Goal: Check status: Check status

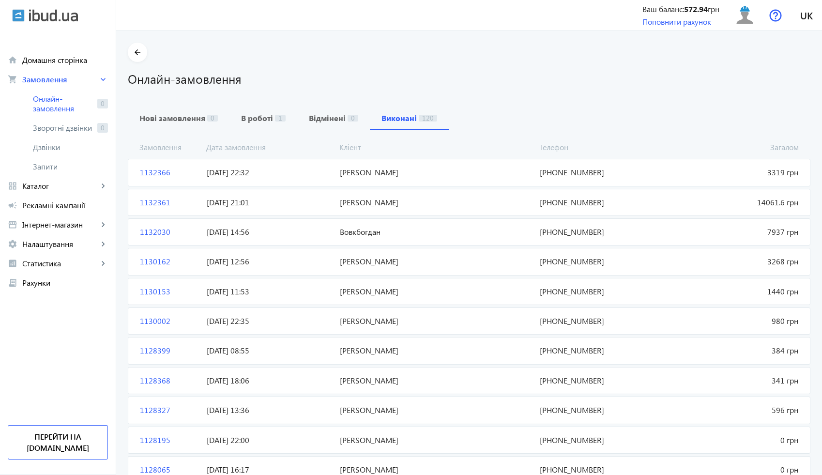
click at [186, 231] on span "1132030" at bounding box center [169, 232] width 67 height 11
click at [157, 231] on span "1132030" at bounding box center [169, 232] width 67 height 11
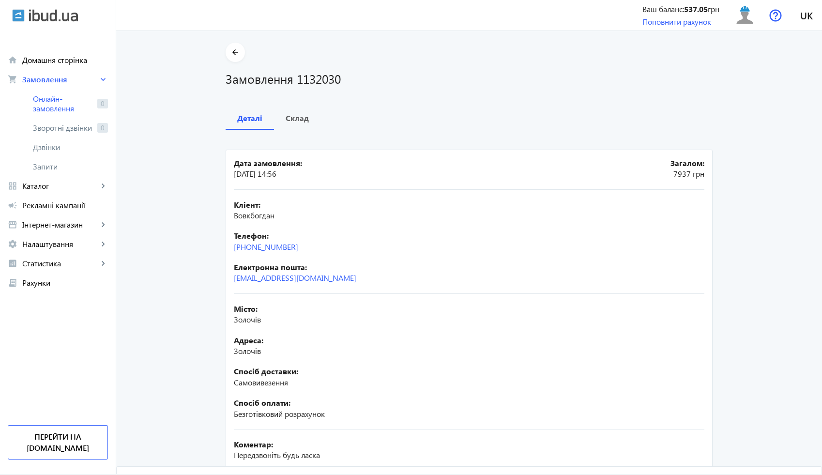
drag, startPoint x: 304, startPoint y: 249, endPoint x: 224, endPoint y: 246, distance: 79.5
click at [226, 245] on mat-card "Дата замовлення: [DATE] 14:56 Загалом: 7937 грн Кліент: Вовкбогдан Телефон: [PH…" at bounding box center [469, 342] width 487 height 385
copy link "[PHONE_NUMBER]"
click at [233, 55] on mat-icon "arrow_back" at bounding box center [236, 52] width 12 height 12
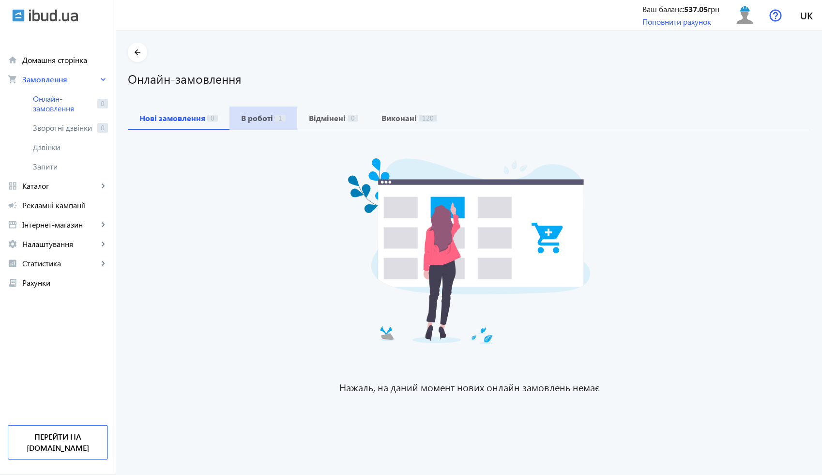
click at [256, 120] on b "В роботі" at bounding box center [257, 118] width 32 height 8
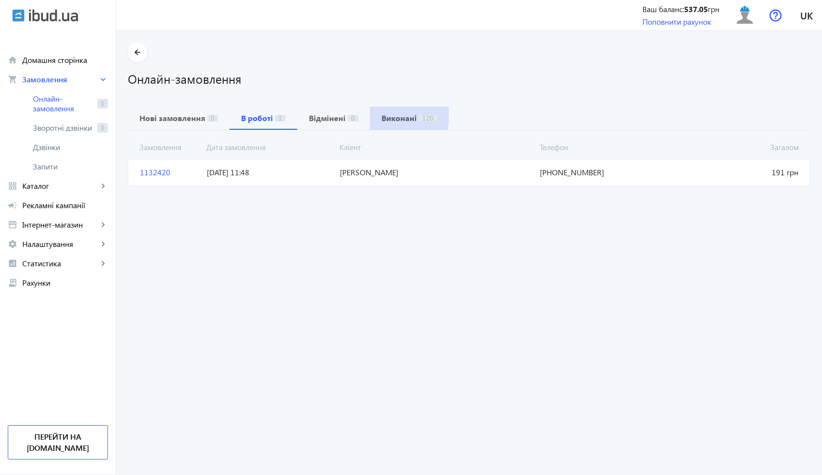
click at [382, 115] on b "Виконані" at bounding box center [399, 118] width 35 height 8
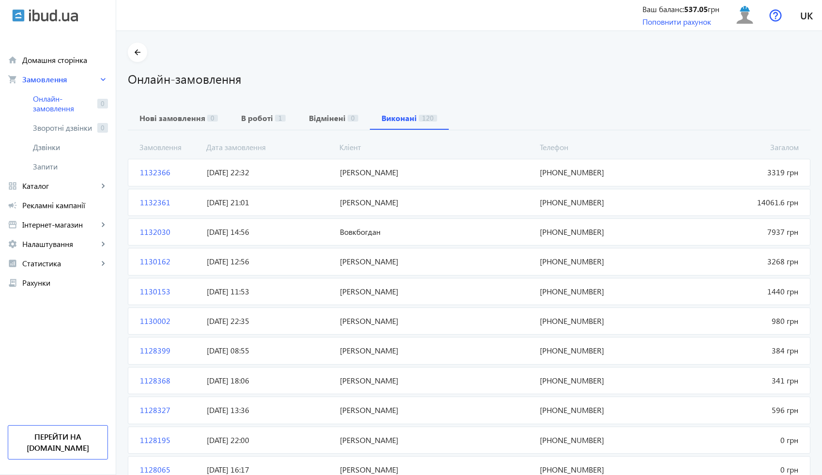
click at [291, 203] on span "[DATE] 21:01" at bounding box center [269, 202] width 133 height 11
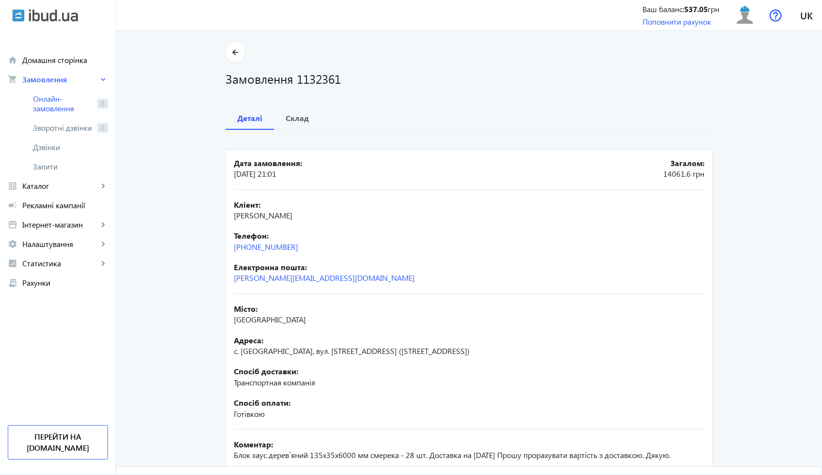
click at [253, 218] on span "[PERSON_NAME]" at bounding box center [263, 215] width 59 height 10
copy span "[PERSON_NAME]"
drag, startPoint x: 230, startPoint y: 321, endPoint x: 280, endPoint y: 321, distance: 49.9
click at [280, 321] on div "Місто: [GEOGRAPHIC_DATA]" at bounding box center [469, 315] width 471 height 22
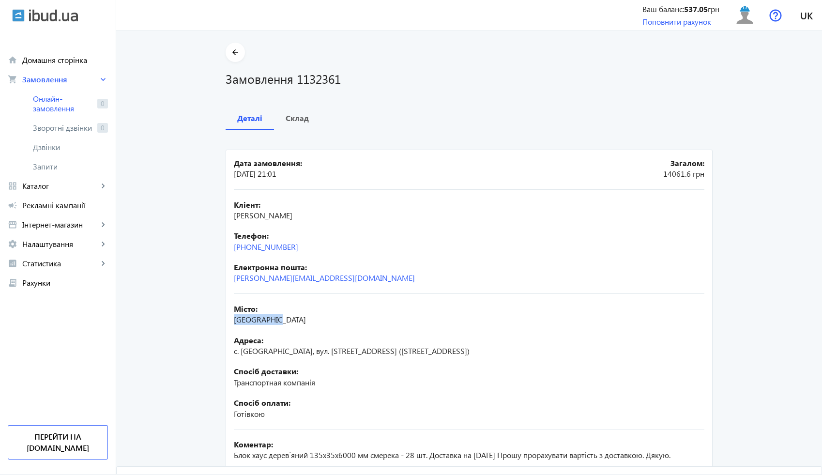
copy span "[GEOGRAPHIC_DATA]"
click at [290, 121] on b "Склад" at bounding box center [297, 118] width 23 height 8
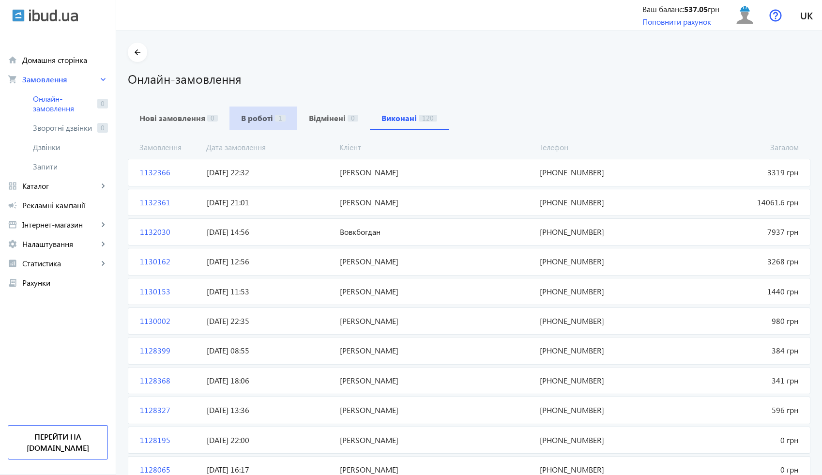
click at [252, 126] on span "В роботі 1" at bounding box center [263, 118] width 45 height 23
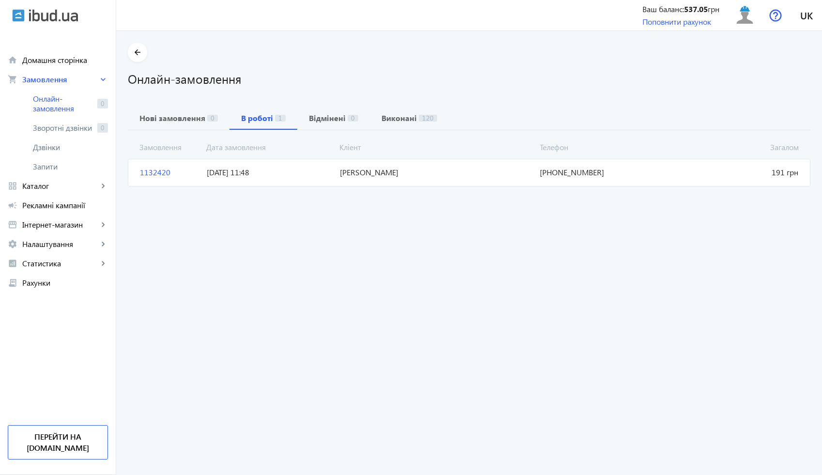
click at [324, 172] on span "[DATE] 11:48" at bounding box center [269, 172] width 133 height 11
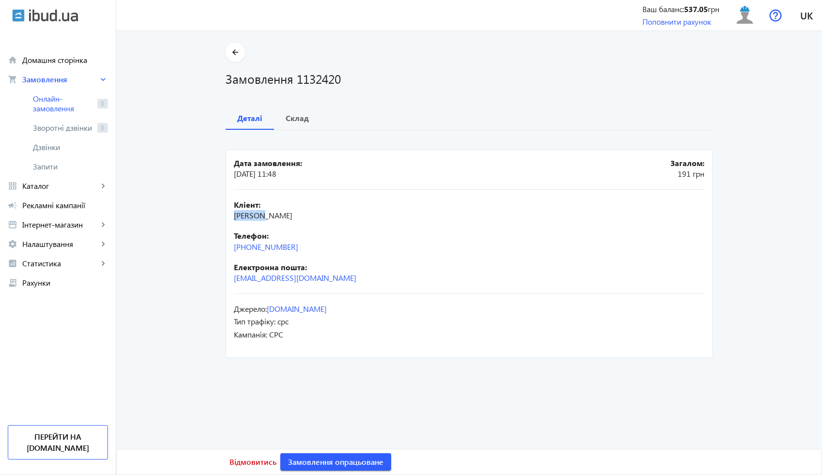
drag, startPoint x: 265, startPoint y: 217, endPoint x: 230, endPoint y: 216, distance: 35.8
click at [230, 216] on mat-card "Дата замовлення: [DATE] 11:48 Загалом: 191 грн Кліент: [PERSON_NAME] Телефон: […" at bounding box center [469, 254] width 487 height 208
copy span "[PERSON_NAME]"
click at [296, 111] on span "Склад" at bounding box center [297, 118] width 23 height 23
